Goal: Check status: Check status

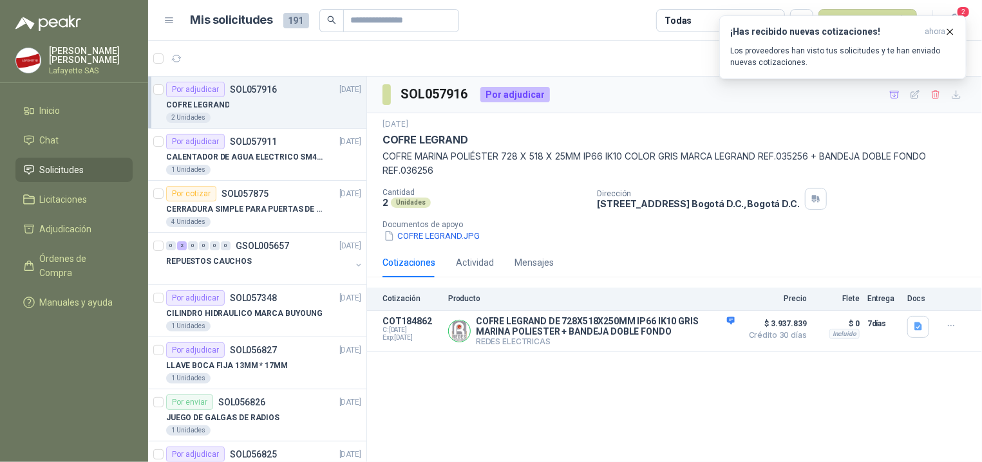
click at [643, 68] on article "1 - 50 de 280 Mís categorías" at bounding box center [565, 58] width 834 height 35
click at [672, 56] on article "1 - 50 de 280 Mís categorías" at bounding box center [565, 58] width 834 height 35
click at [238, 267] on p "REPUESTOS CAUCHOS" at bounding box center [209, 262] width 86 height 12
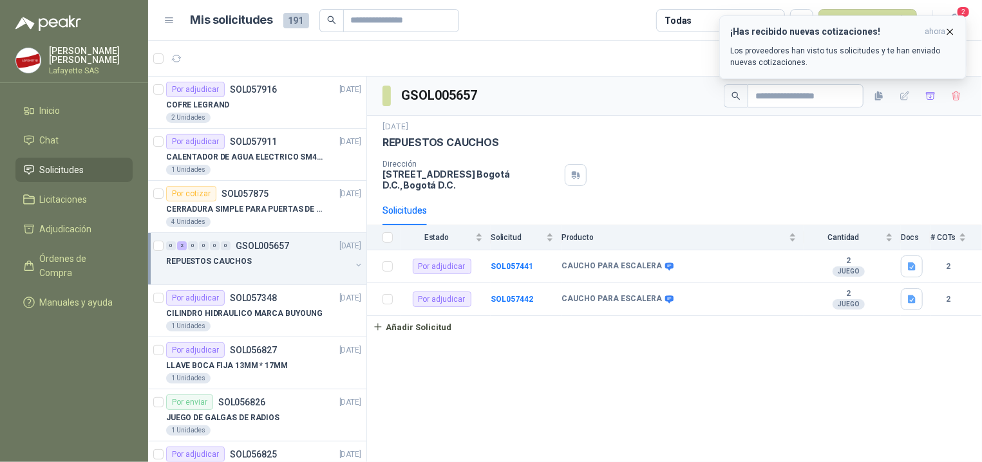
click at [953, 27] on icon "button" at bounding box center [950, 31] width 11 height 11
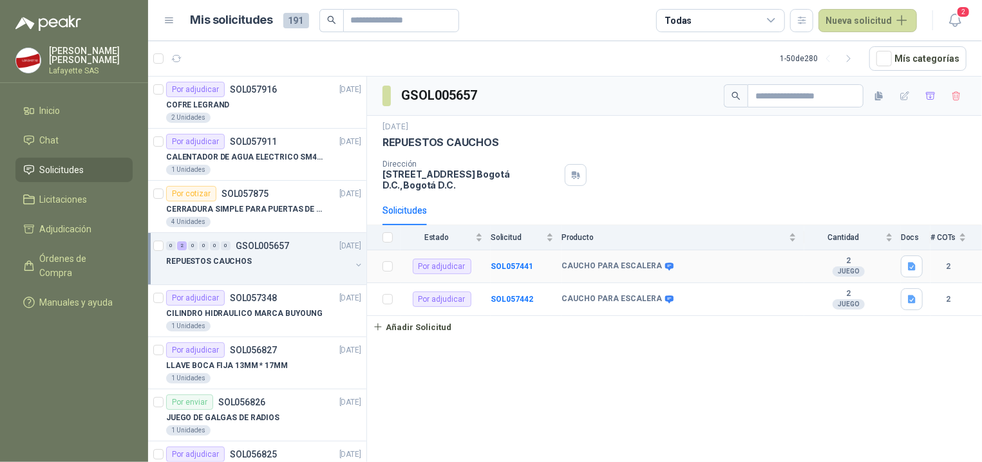
click at [554, 276] on td "SOL057441" at bounding box center [526, 266] width 71 height 33
click at [569, 270] on b "CAUCHO PARA ESCALERA" at bounding box center [612, 266] width 100 height 10
click at [623, 272] on b "CAUCHO PARA ESCALERA" at bounding box center [612, 266] width 100 height 10
click at [518, 301] on b "SOL057442" at bounding box center [512, 299] width 42 height 9
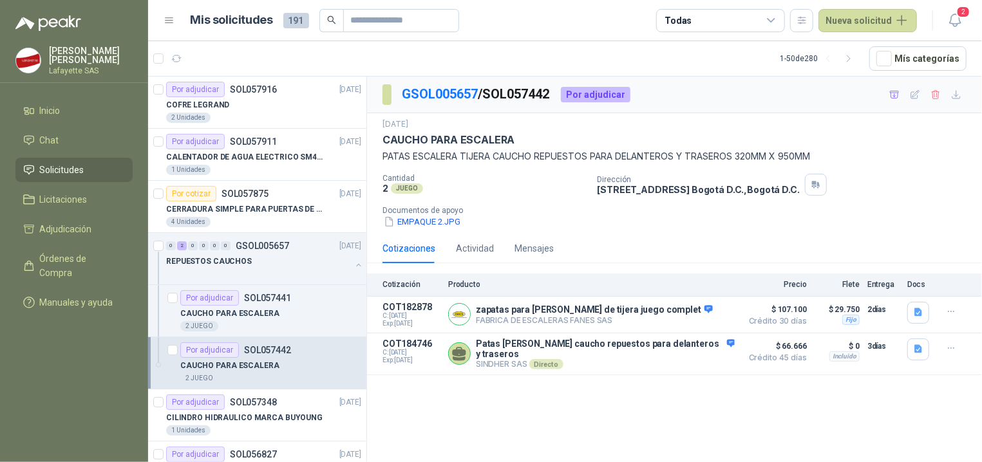
click at [906, 187] on div "Dirección [STREET_ADDRESS] , [GEOGRAPHIC_DATA] D.C." at bounding box center [787, 185] width 380 height 22
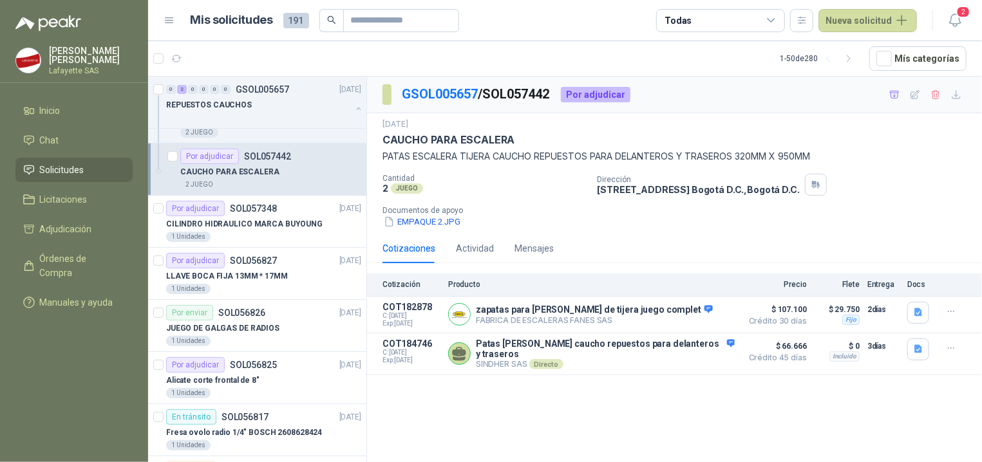
click at [256, 175] on p "CAUCHO PARA ESCALERA" at bounding box center [229, 172] width 99 height 12
click at [255, 154] on p "SOL057442" at bounding box center [267, 156] width 47 height 9
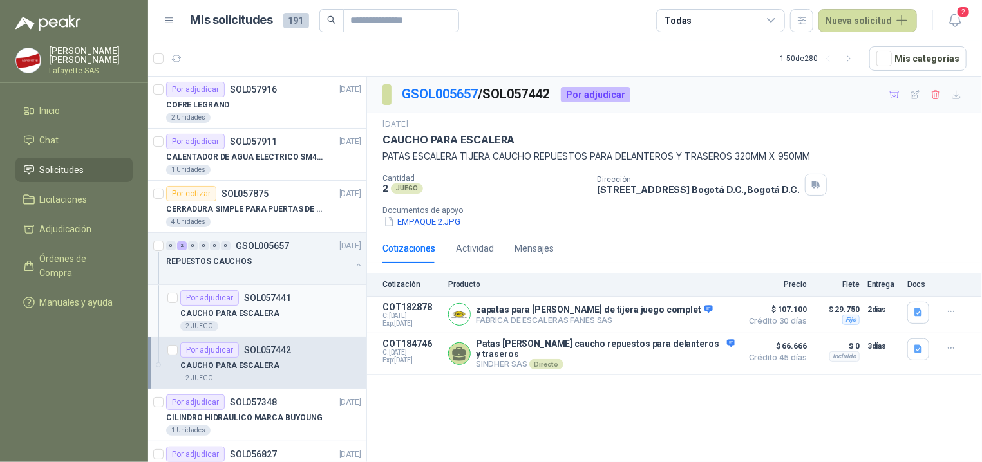
click at [240, 301] on div "Por adjudicar SOL057441" at bounding box center [235, 297] width 111 height 15
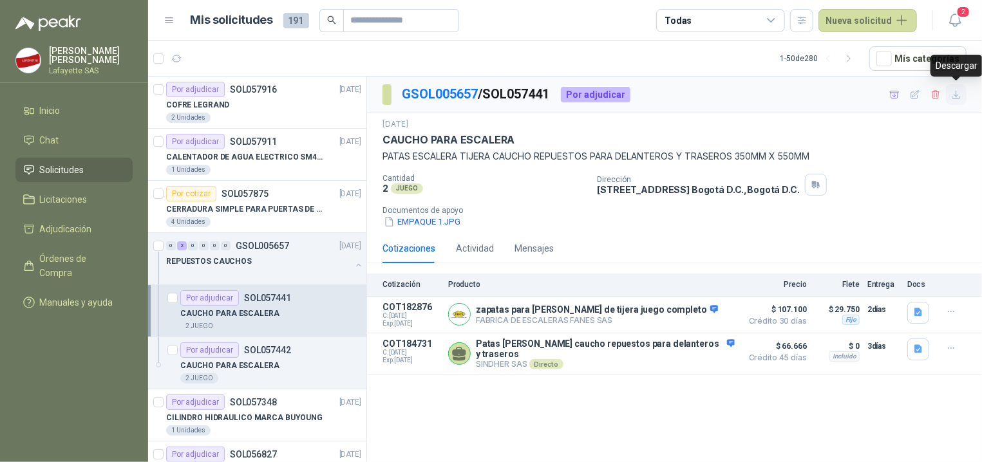
click at [961, 97] on icon "button" at bounding box center [956, 95] width 11 height 11
click at [267, 354] on p "SOL057442" at bounding box center [267, 350] width 47 height 9
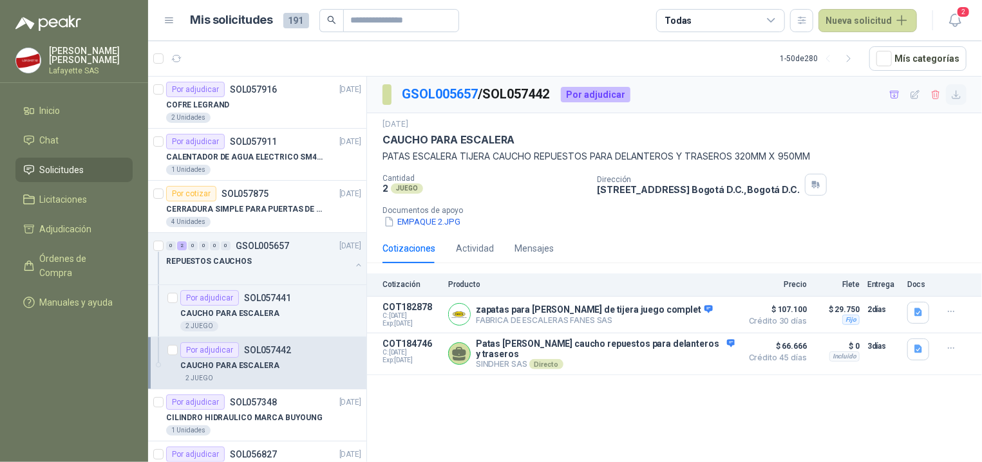
click at [959, 105] on button "button" at bounding box center [956, 94] width 21 height 21
